Goal: Entertainment & Leisure: Browse casually

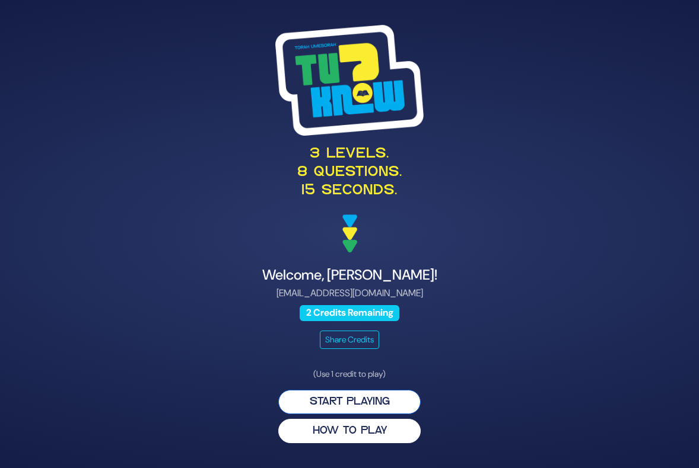
click at [347, 403] on button "Start Playing" at bounding box center [349, 402] width 142 height 24
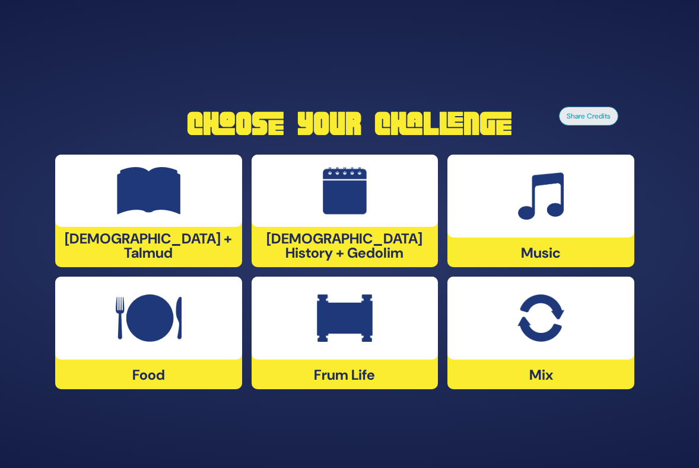
click at [359, 324] on img at bounding box center [345, 318] width 56 height 47
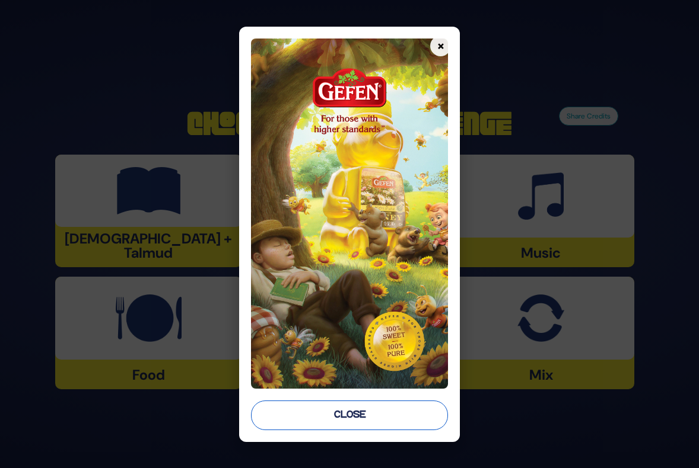
click at [350, 416] on button "Close" at bounding box center [349, 416] width 197 height 30
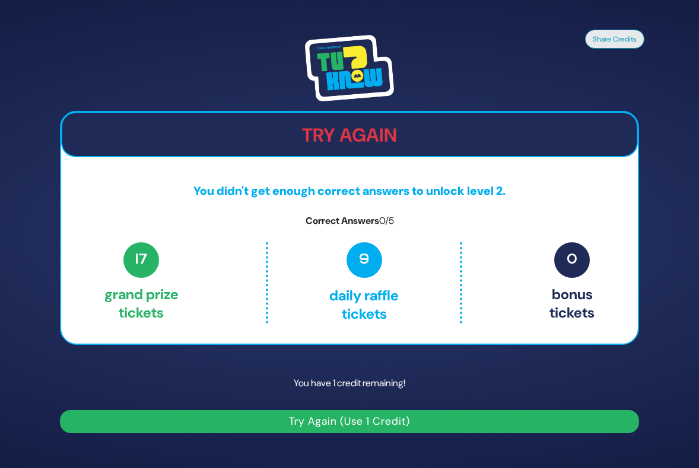
click at [372, 421] on button "Try Again (Use 1 Credit)" at bounding box center [349, 421] width 579 height 23
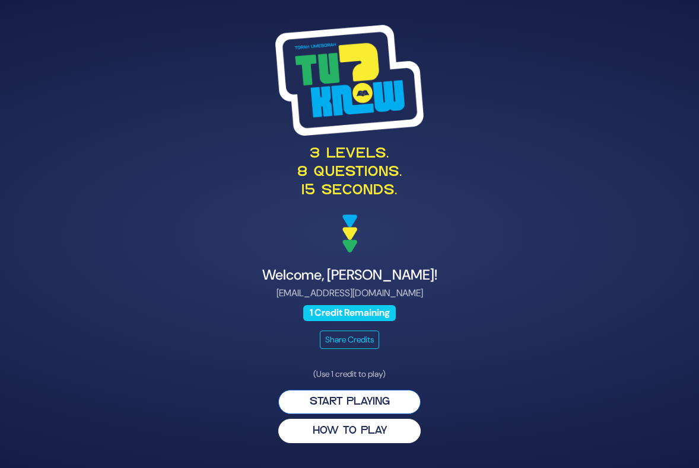
click at [359, 400] on button "Start Playing" at bounding box center [349, 402] width 142 height 24
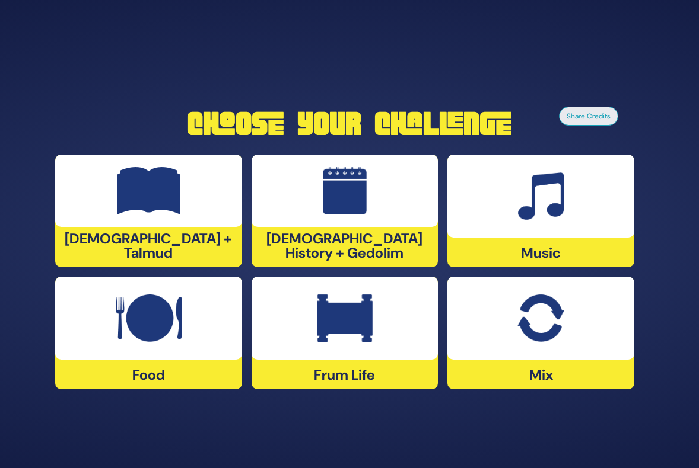
click at [352, 319] on img at bounding box center [345, 318] width 56 height 47
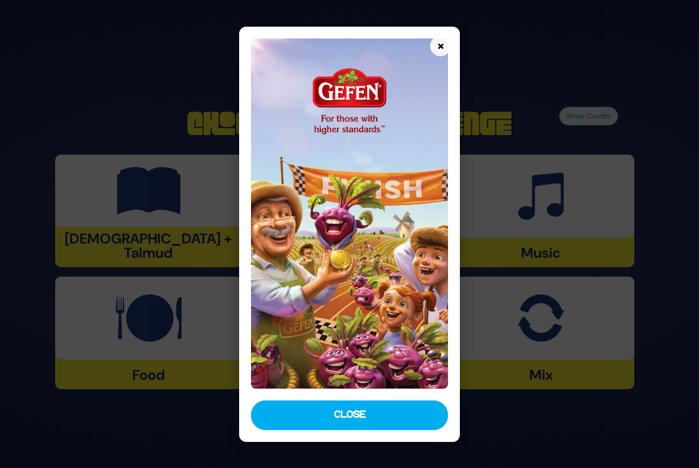
click at [362, 423] on button "Close" at bounding box center [349, 416] width 197 height 30
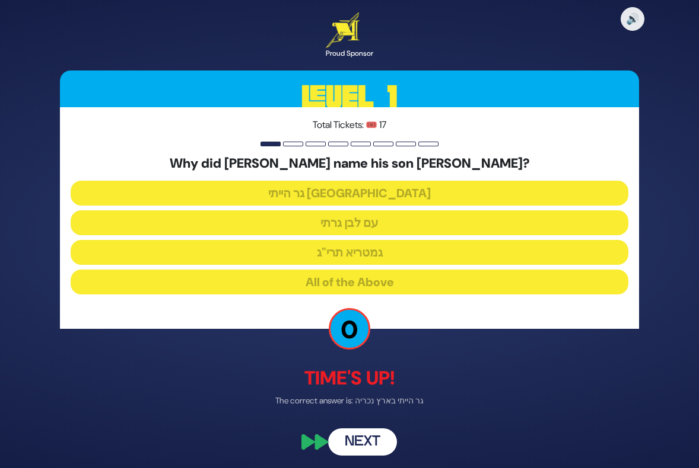
click at [368, 446] on button "Next" at bounding box center [362, 442] width 69 height 27
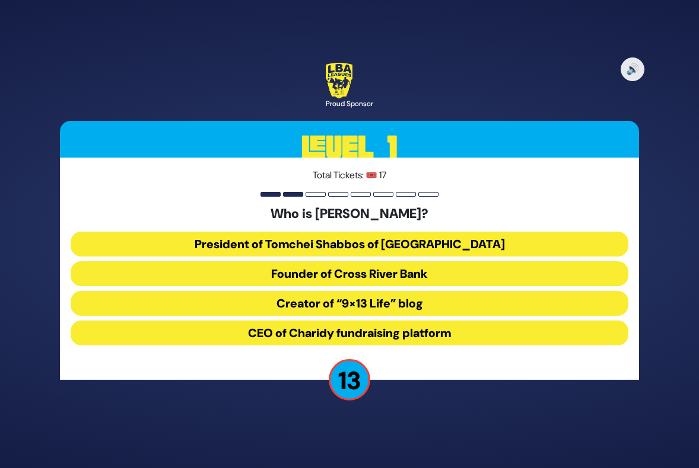
click at [357, 227] on div "Who is [PERSON_NAME]? President of Tomchei Shabbos of Rockland County Founder o…" at bounding box center [349, 277] width 557 height 143
click at [357, 237] on button "President of Tomchei Shabbos of [GEOGRAPHIC_DATA]" at bounding box center [349, 244] width 557 height 25
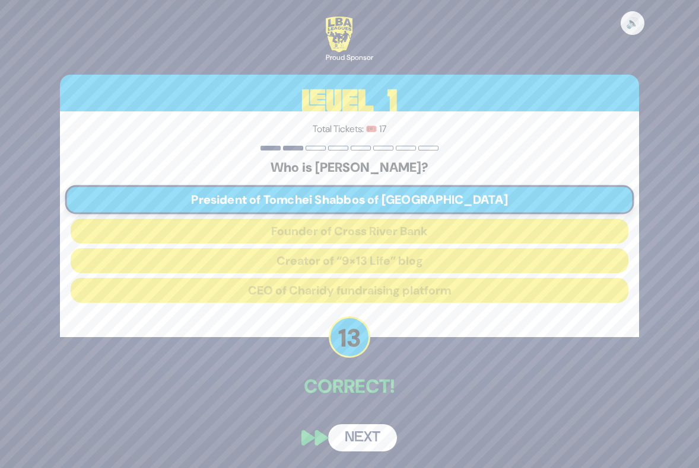
click at [362, 435] on button "Next" at bounding box center [362, 438] width 69 height 27
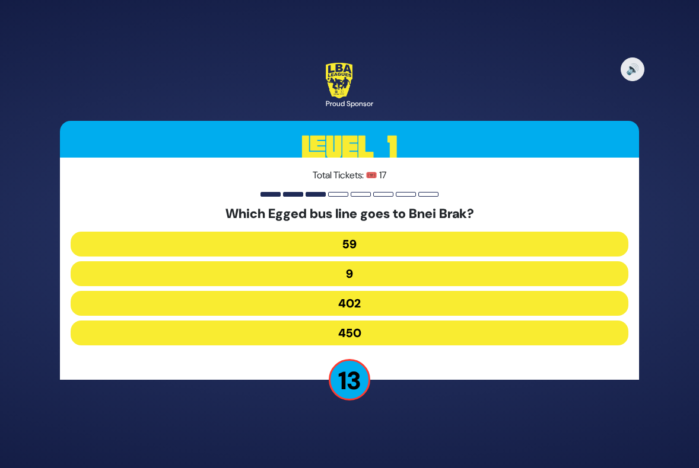
click at [345, 307] on button "402" at bounding box center [349, 303] width 557 height 25
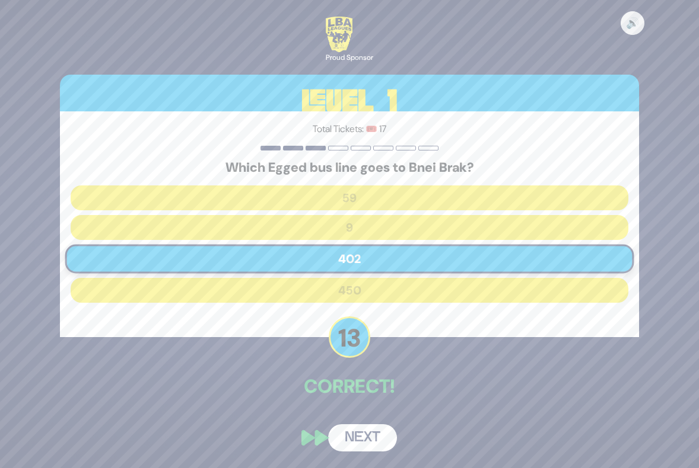
click at [374, 429] on button "Next" at bounding box center [362, 438] width 69 height 27
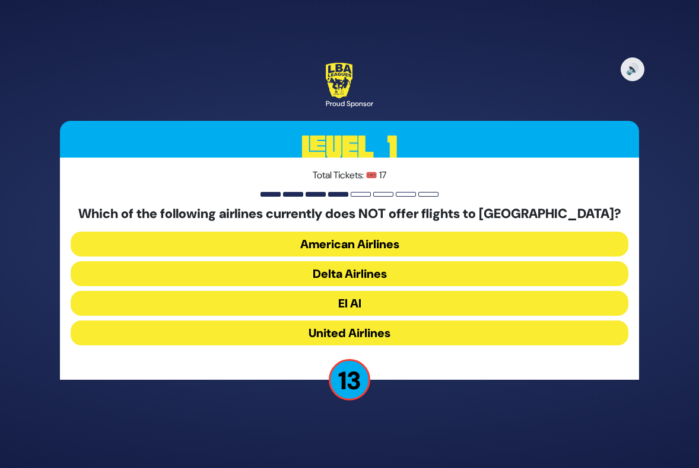
click at [366, 241] on button "American Airlines" at bounding box center [349, 244] width 557 height 25
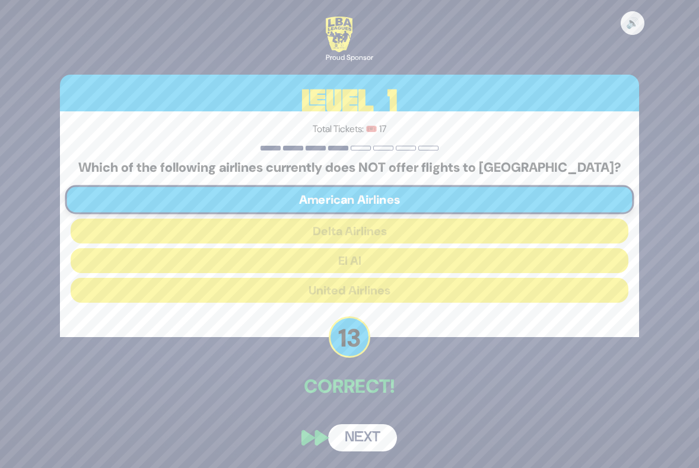
click at [365, 430] on button "Next" at bounding box center [362, 438] width 69 height 27
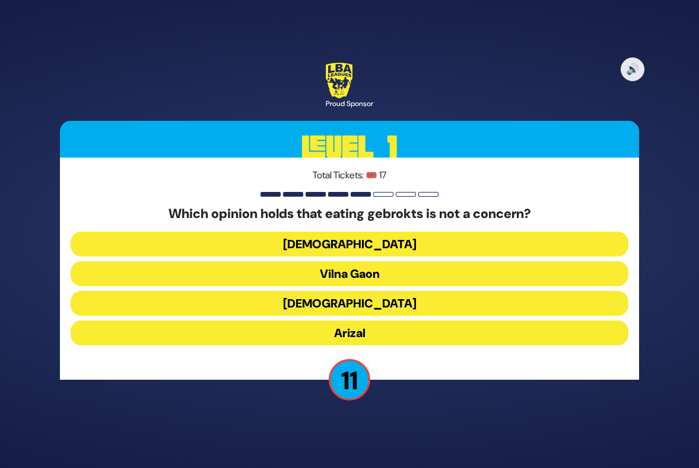
click at [346, 272] on button "Vilna Gaon" at bounding box center [349, 274] width 557 height 25
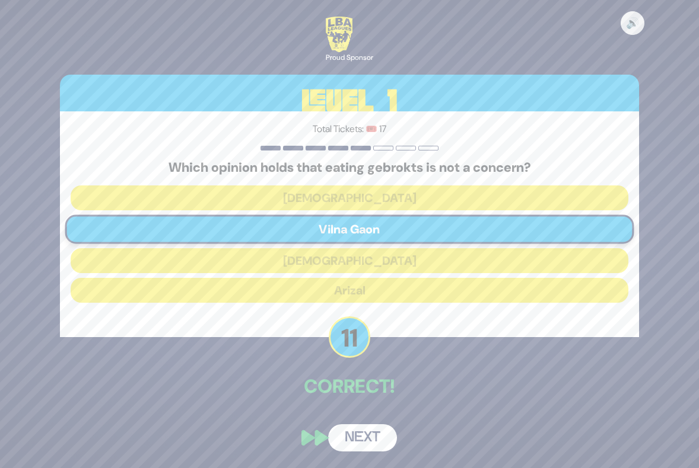
click at [360, 442] on button "Next" at bounding box center [362, 438] width 69 height 27
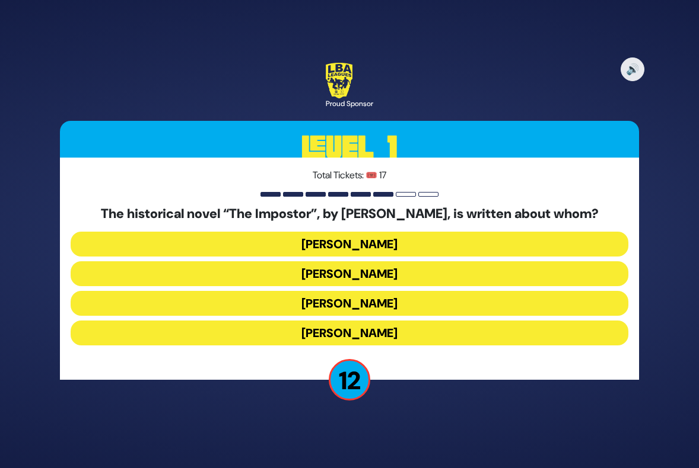
click at [364, 299] on button "[PERSON_NAME]" at bounding box center [349, 303] width 557 height 25
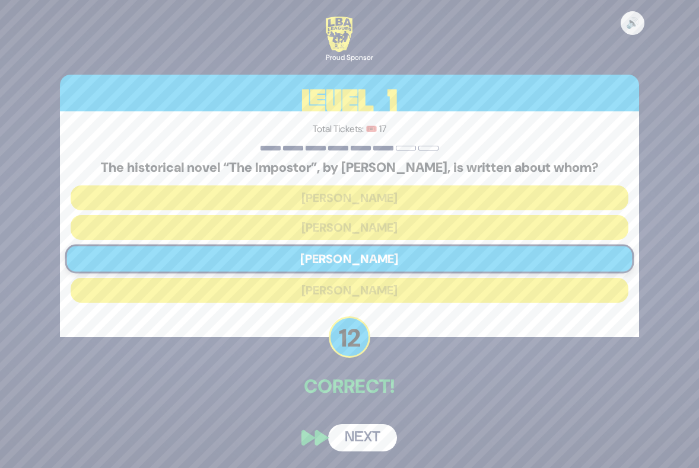
click at [358, 436] on button "Next" at bounding box center [362, 438] width 69 height 27
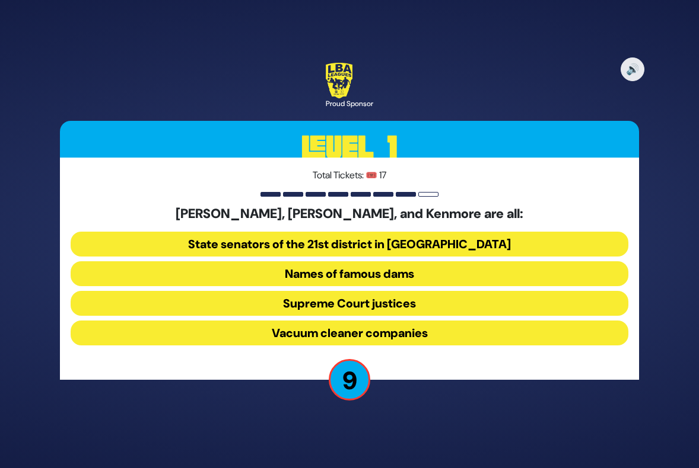
click at [362, 302] on button "Supreme Court justices" at bounding box center [349, 303] width 557 height 25
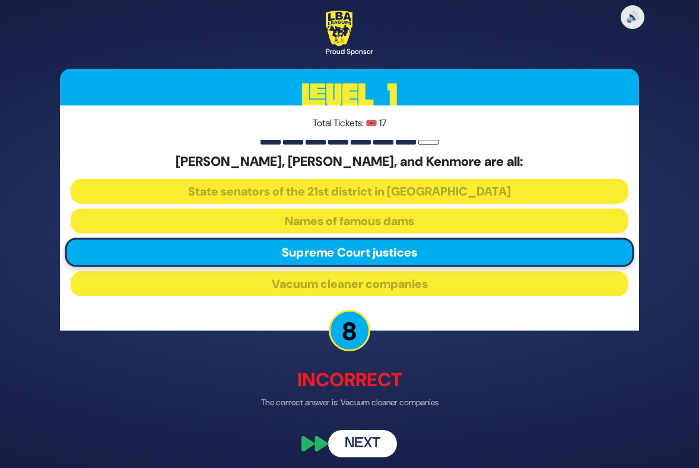
click at [371, 441] on button "Next" at bounding box center [362, 443] width 69 height 27
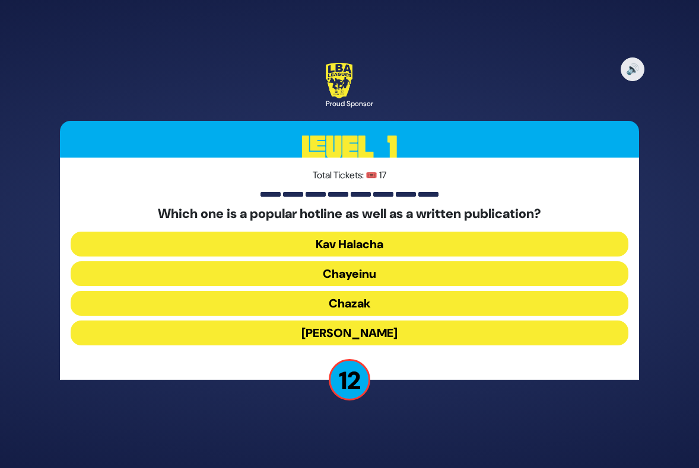
click at [346, 302] on button "Chazak" at bounding box center [349, 303] width 557 height 25
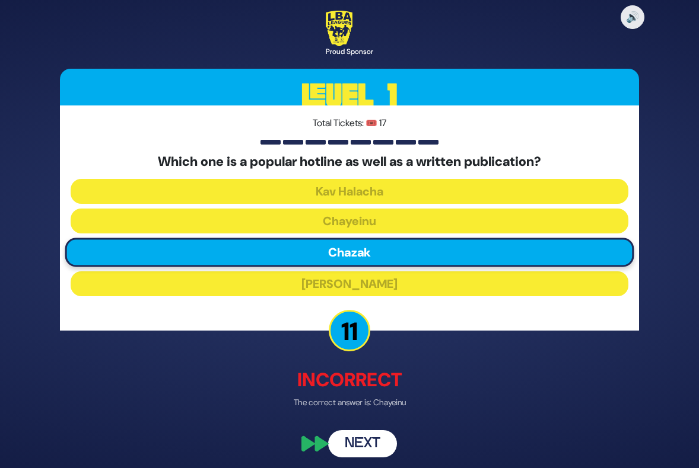
click at [369, 448] on button "Next" at bounding box center [362, 443] width 69 height 27
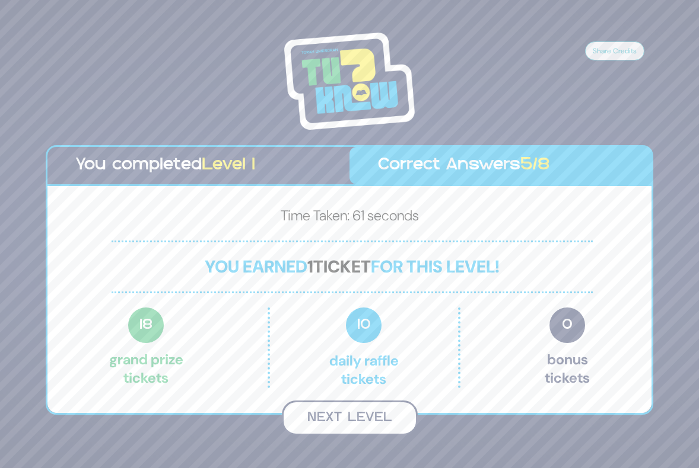
click at [353, 419] on button "Next Level" at bounding box center [350, 418] width 136 height 35
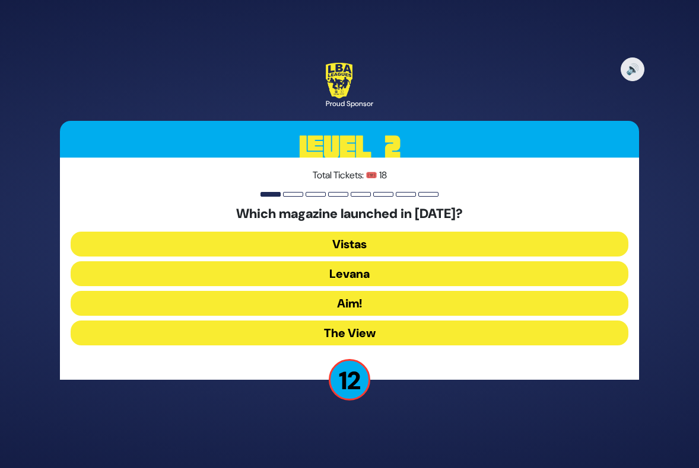
click at [366, 279] on button "Levana" at bounding box center [349, 274] width 557 height 25
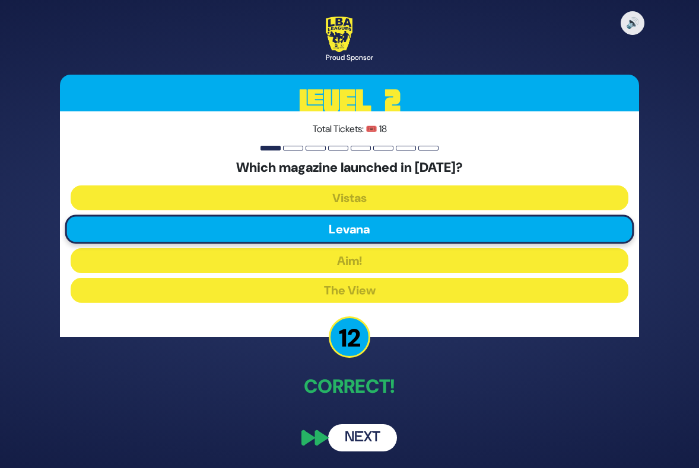
click at [366, 432] on button "Next" at bounding box center [362, 438] width 69 height 27
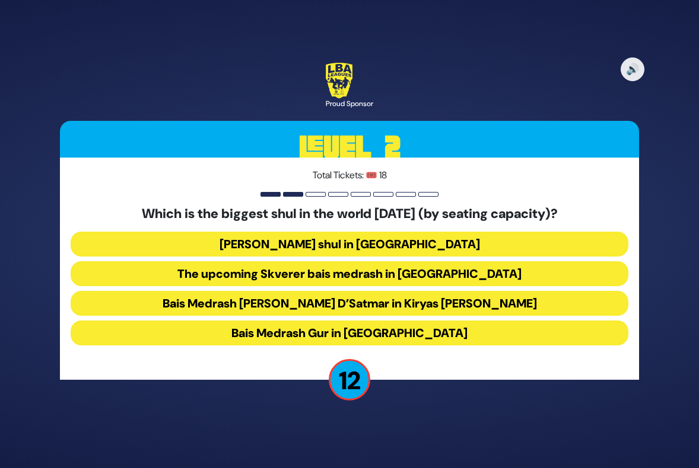
click at [345, 326] on button "Bais Medrash Gur in [GEOGRAPHIC_DATA]" at bounding box center [349, 333] width 557 height 25
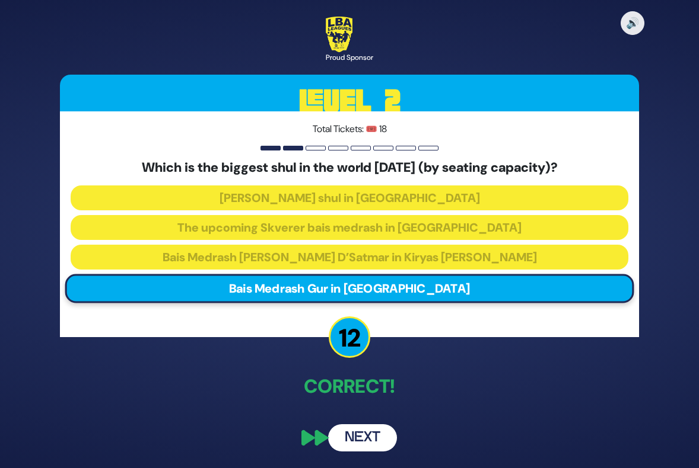
click at [362, 433] on button "Next" at bounding box center [362, 438] width 69 height 27
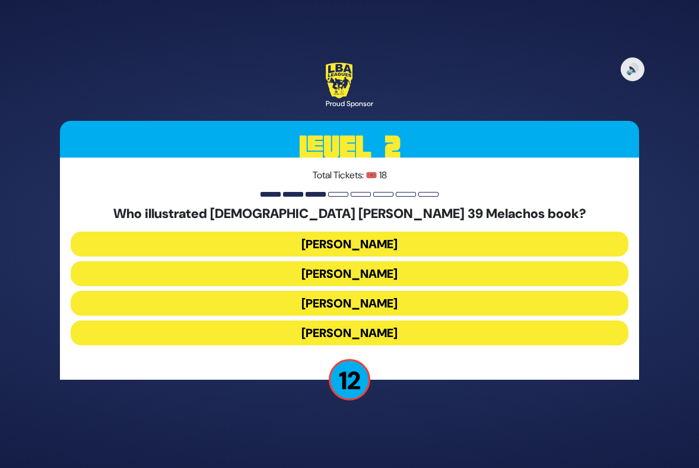
click at [358, 247] on button "[PERSON_NAME]" at bounding box center [349, 244] width 557 height 25
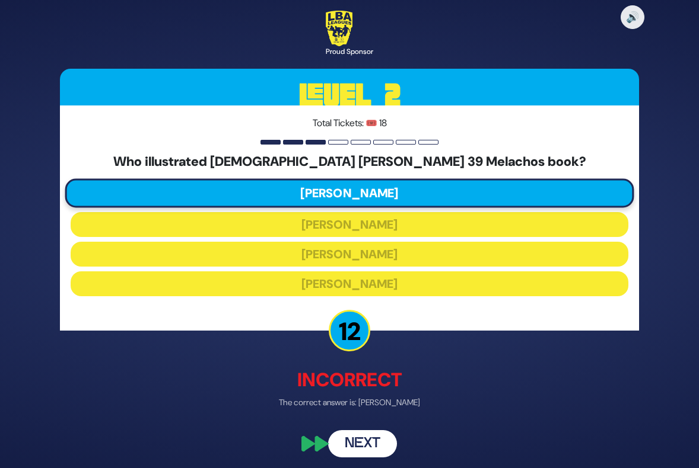
click at [371, 441] on button "Next" at bounding box center [362, 443] width 69 height 27
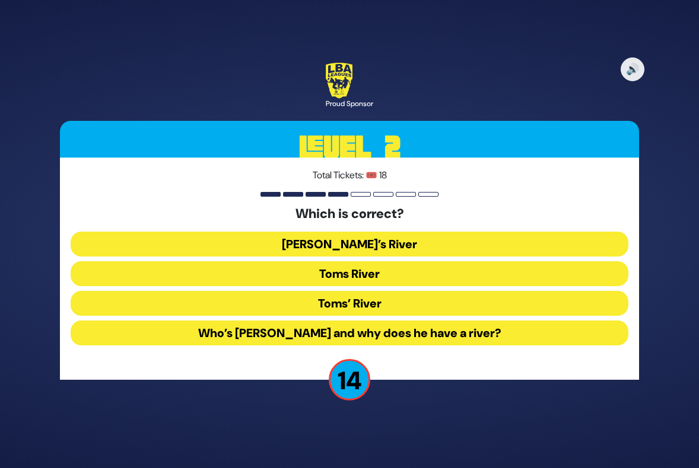
click at [367, 272] on button "Toms River" at bounding box center [349, 274] width 557 height 25
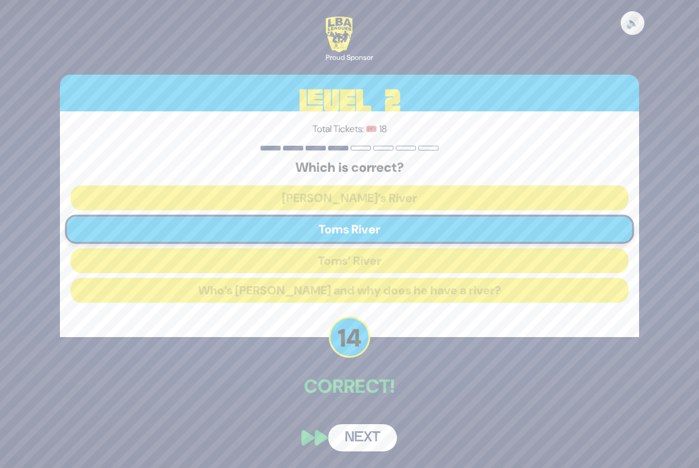
click at [368, 440] on button "Next" at bounding box center [362, 438] width 69 height 27
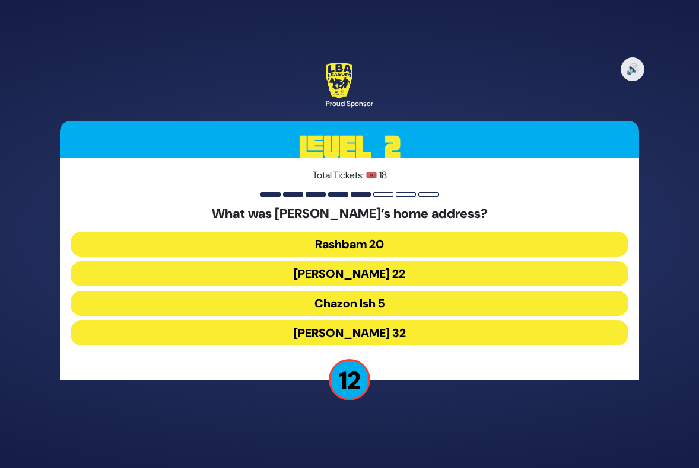
click at [366, 301] on button "Chazon Ish 5" at bounding box center [349, 303] width 557 height 25
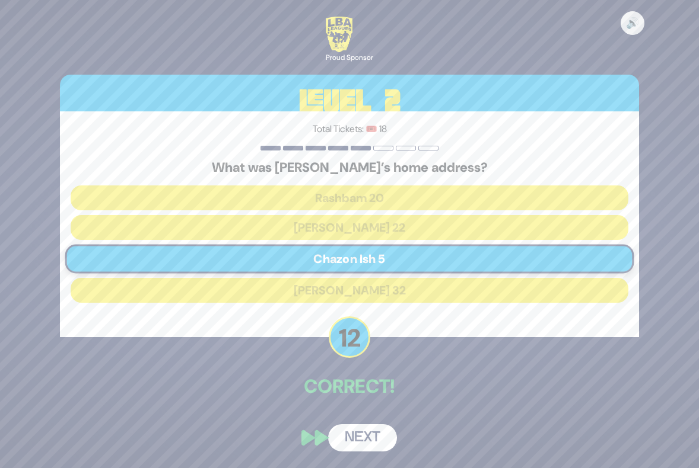
click at [361, 436] on button "Next" at bounding box center [362, 438] width 69 height 27
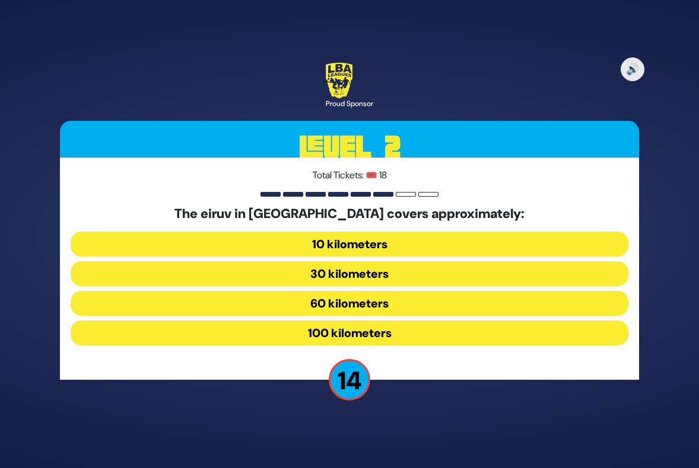
click at [369, 304] on button "60 kilometers" at bounding box center [349, 303] width 557 height 25
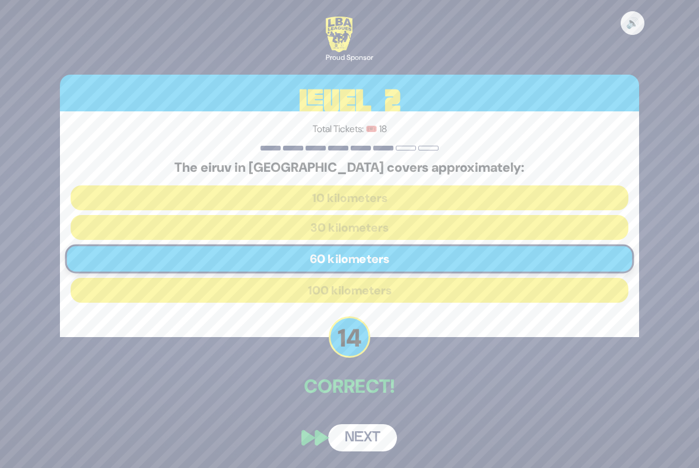
click at [372, 432] on button "Next" at bounding box center [362, 438] width 69 height 27
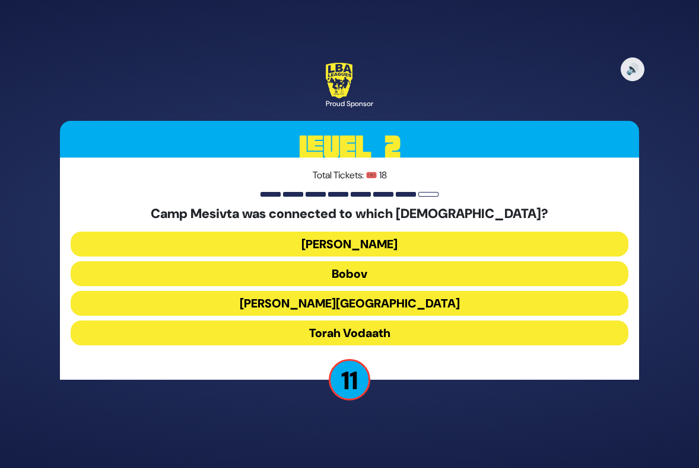
click at [350, 332] on button "Torah Vodaath" at bounding box center [349, 333] width 557 height 25
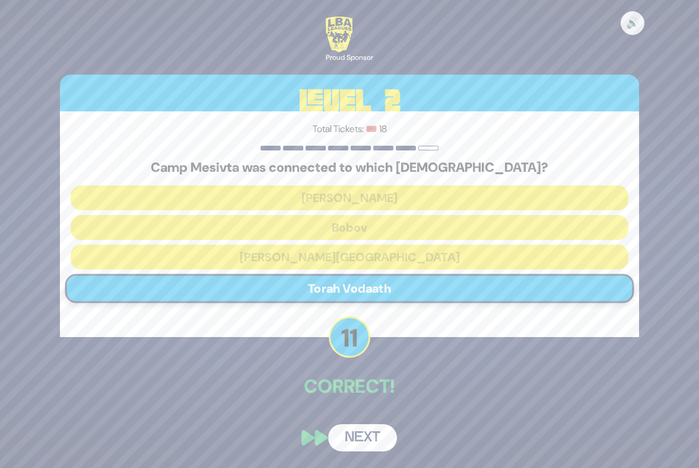
click at [369, 441] on button "Next" at bounding box center [362, 438] width 69 height 27
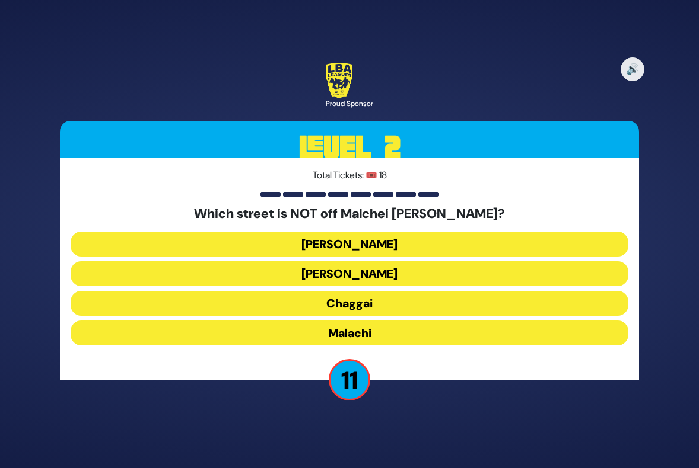
click at [373, 251] on button "[PERSON_NAME]" at bounding box center [349, 244] width 557 height 25
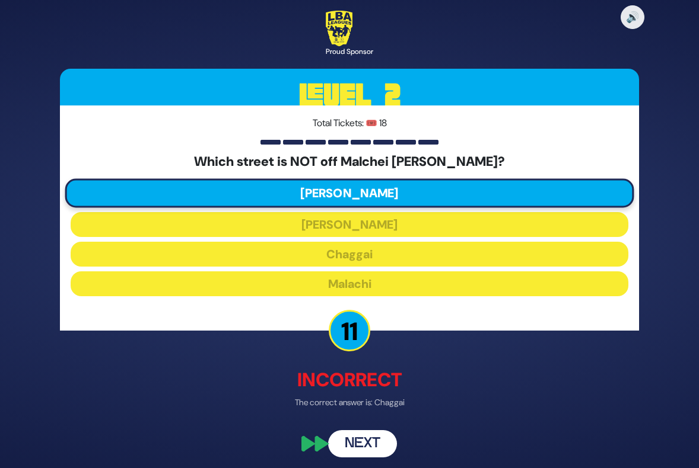
click at [370, 457] on button "Next" at bounding box center [362, 443] width 69 height 27
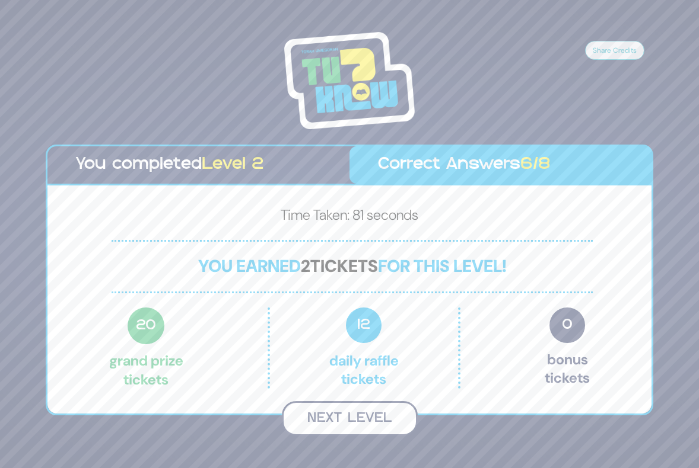
click at [362, 412] on button "Next Level" at bounding box center [350, 418] width 136 height 35
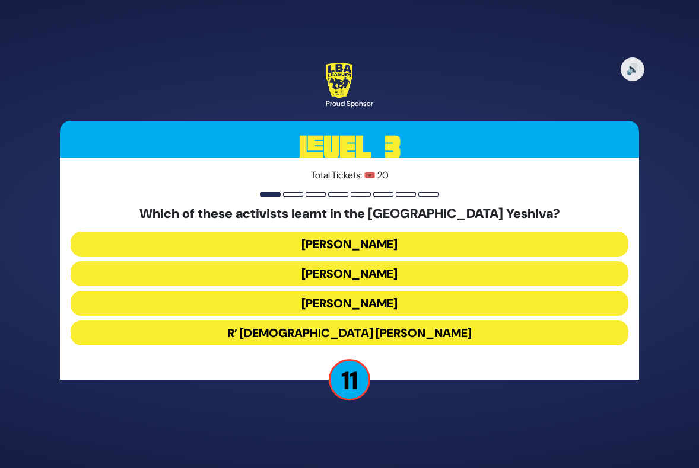
click at [355, 329] on button "R’ [DEMOGRAPHIC_DATA] [PERSON_NAME]" at bounding box center [349, 333] width 557 height 25
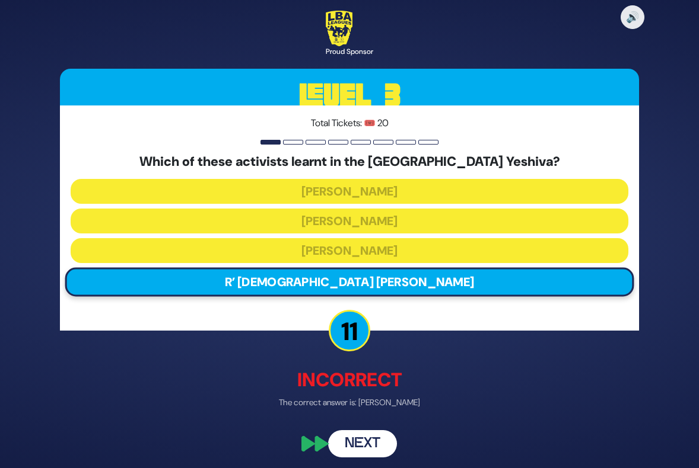
click at [366, 454] on button "Next" at bounding box center [362, 443] width 69 height 27
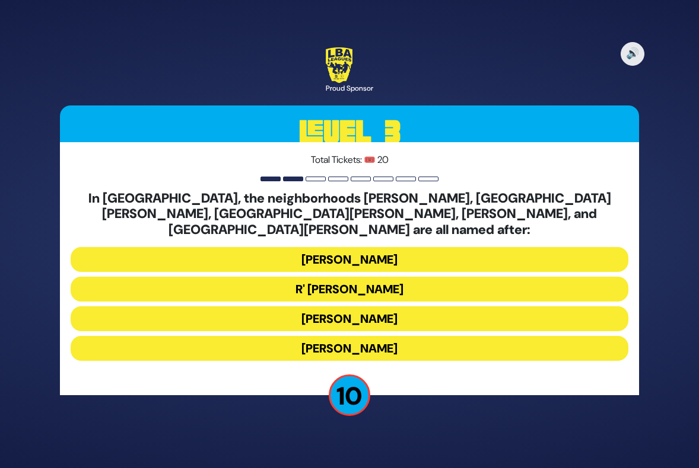
click at [359, 311] on button "[PERSON_NAME]" at bounding box center [349, 319] width 557 height 25
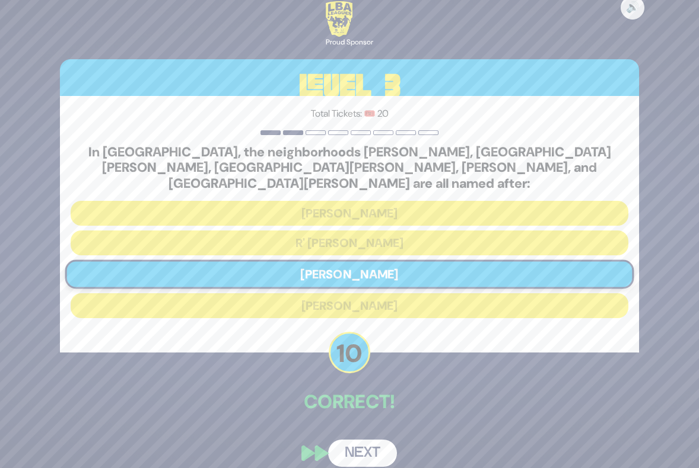
click at [380, 430] on div "🔊 Proud Sponsor Level 3 Total Tickets: 🎟️ 20 In [GEOGRAPHIC_DATA], the neighbor…" at bounding box center [349, 234] width 607 height 495
click at [369, 450] on button "Next" at bounding box center [362, 453] width 69 height 27
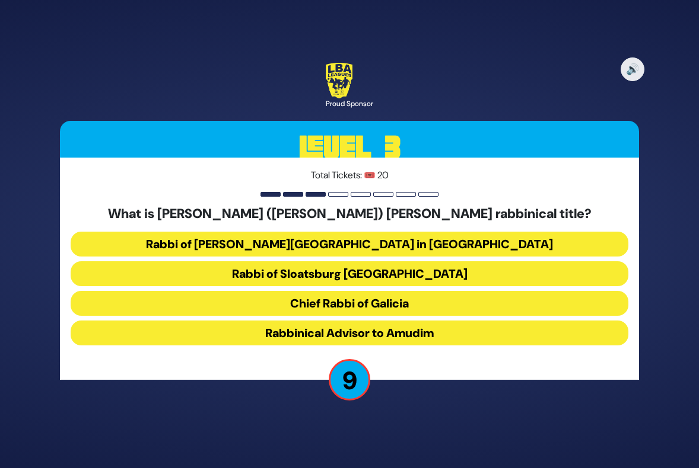
click at [357, 270] on button "Rabbi of Sloatsburg [GEOGRAPHIC_DATA]" at bounding box center [349, 274] width 557 height 25
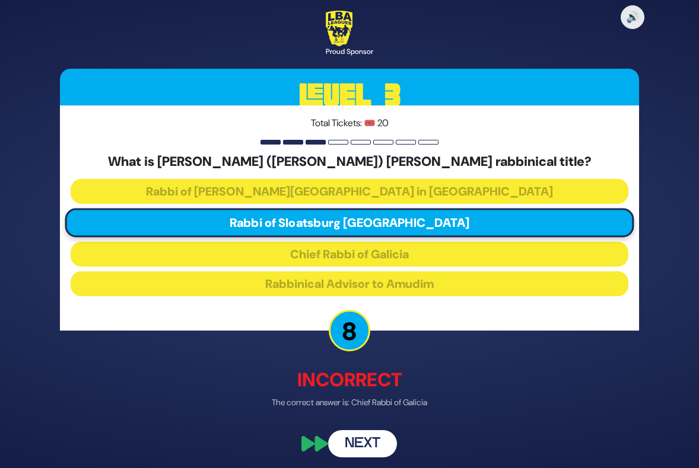
click at [358, 448] on button "Next" at bounding box center [362, 443] width 69 height 27
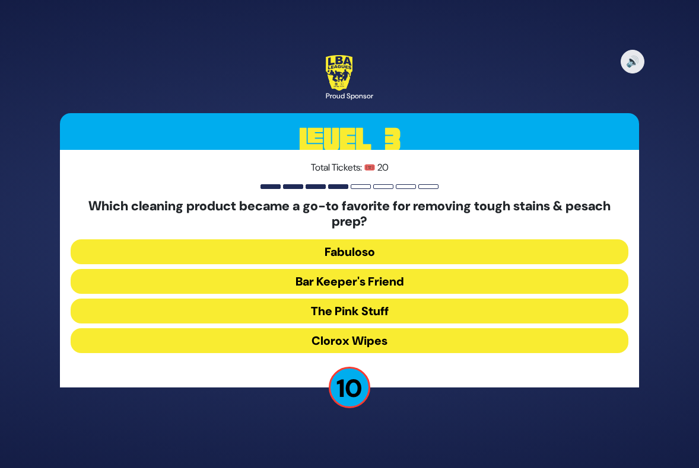
click at [359, 283] on button "Bar Keeper's Friend" at bounding box center [349, 281] width 557 height 25
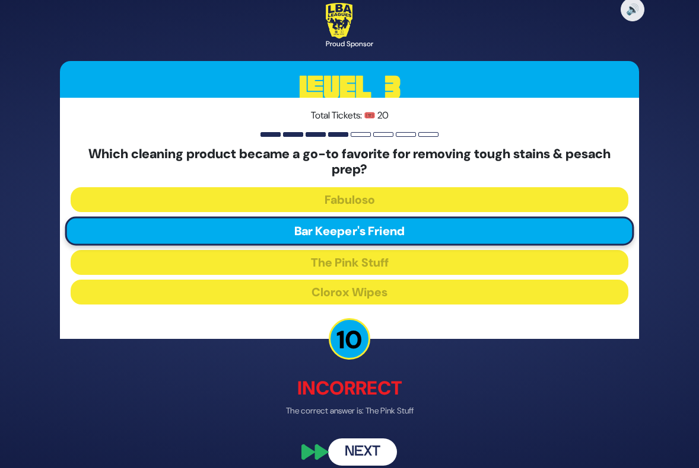
click at [364, 445] on button "Next" at bounding box center [362, 451] width 69 height 27
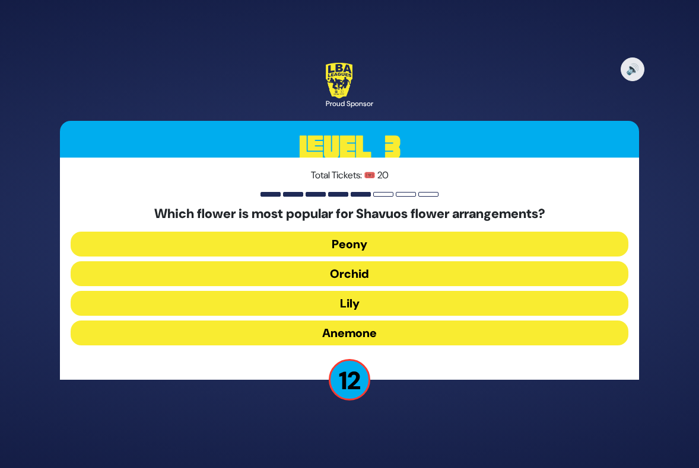
click at [358, 242] on button "Peony" at bounding box center [349, 244] width 557 height 25
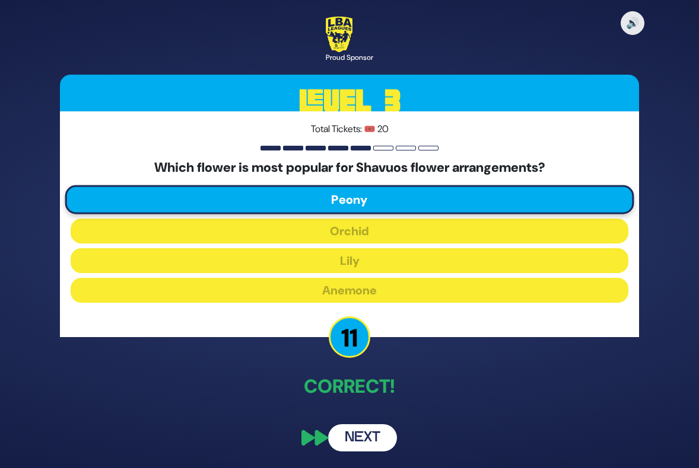
click at [354, 437] on button "Next" at bounding box center [362, 438] width 69 height 27
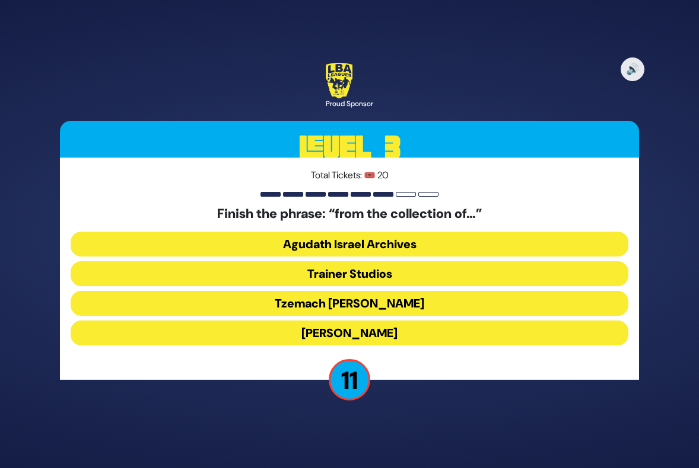
click at [343, 240] on button "Agudath Israel Archives" at bounding box center [349, 244] width 557 height 25
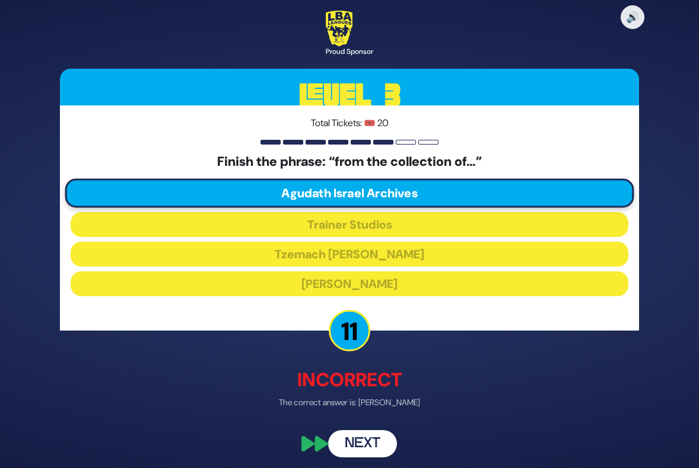
click at [372, 446] on button "Next" at bounding box center [362, 443] width 69 height 27
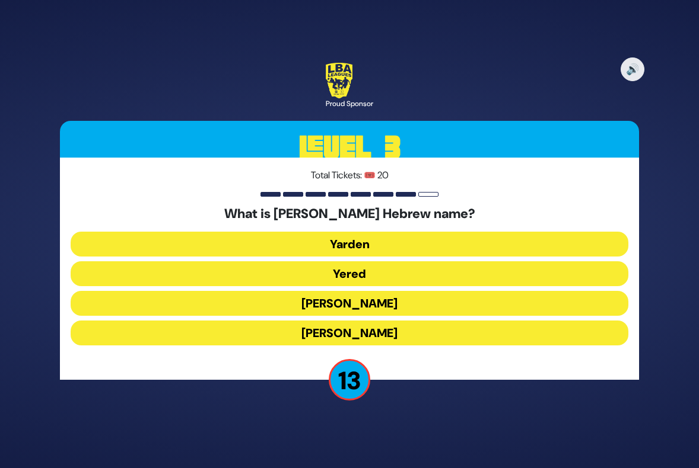
click at [348, 333] on button "[PERSON_NAME]" at bounding box center [349, 333] width 557 height 25
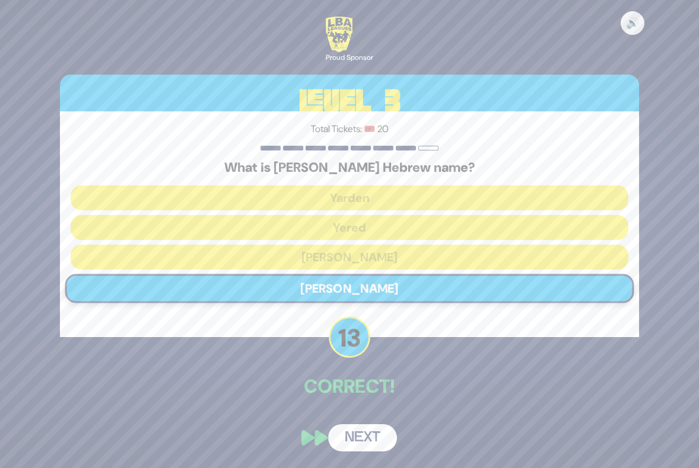
click at [358, 447] on button "Next" at bounding box center [362, 438] width 69 height 27
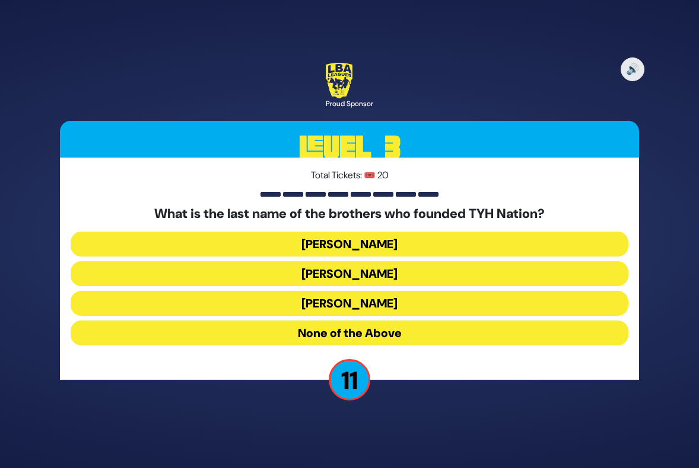
click at [356, 333] on button "None of the Above" at bounding box center [349, 333] width 557 height 25
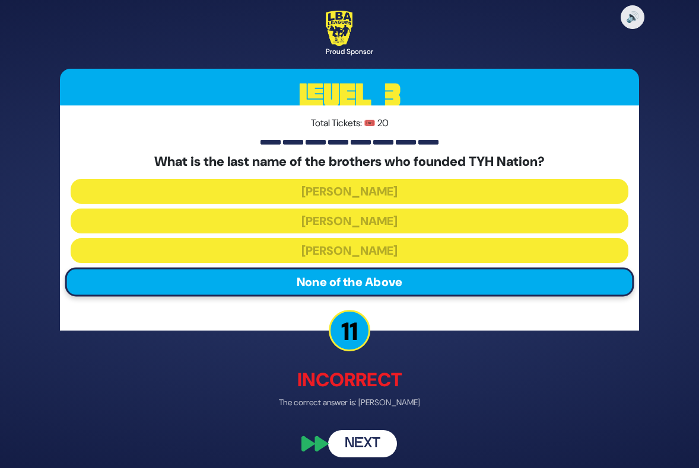
click at [359, 446] on button "Next" at bounding box center [362, 443] width 69 height 27
